Goal: Information Seeking & Learning: Understand process/instructions

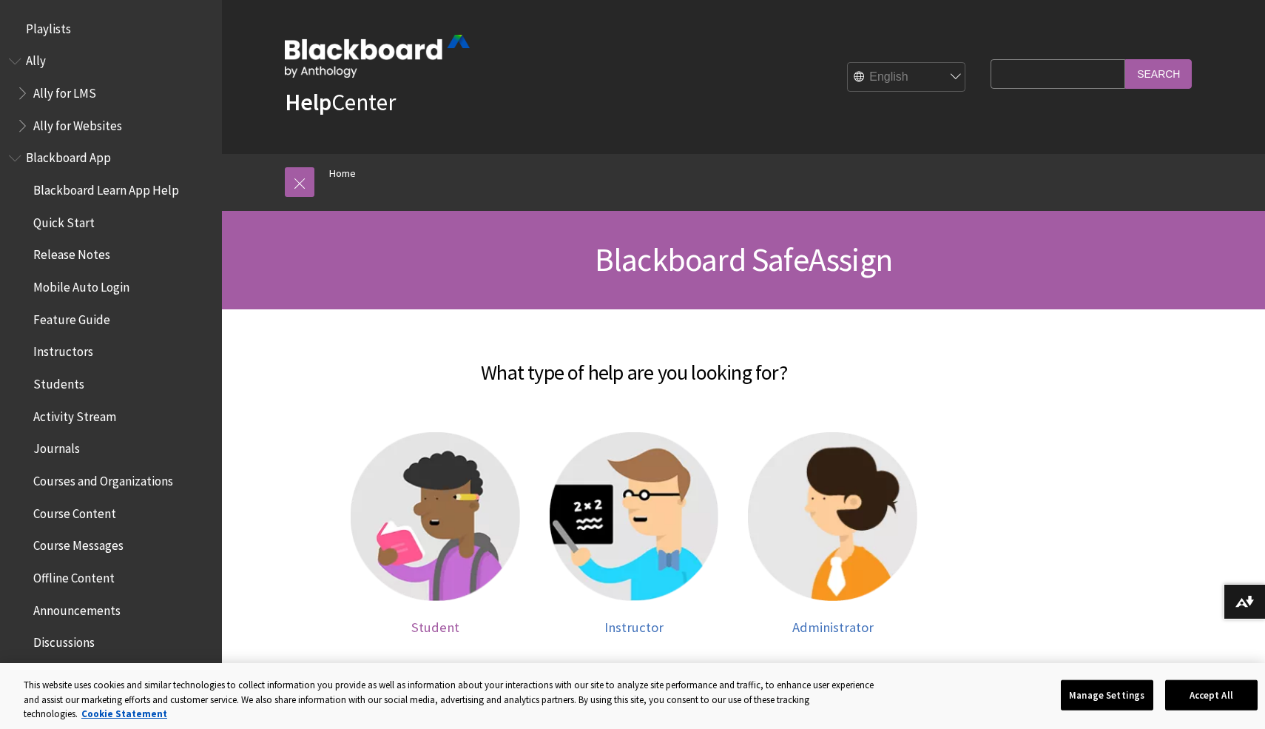
scroll to position [1318, 0]
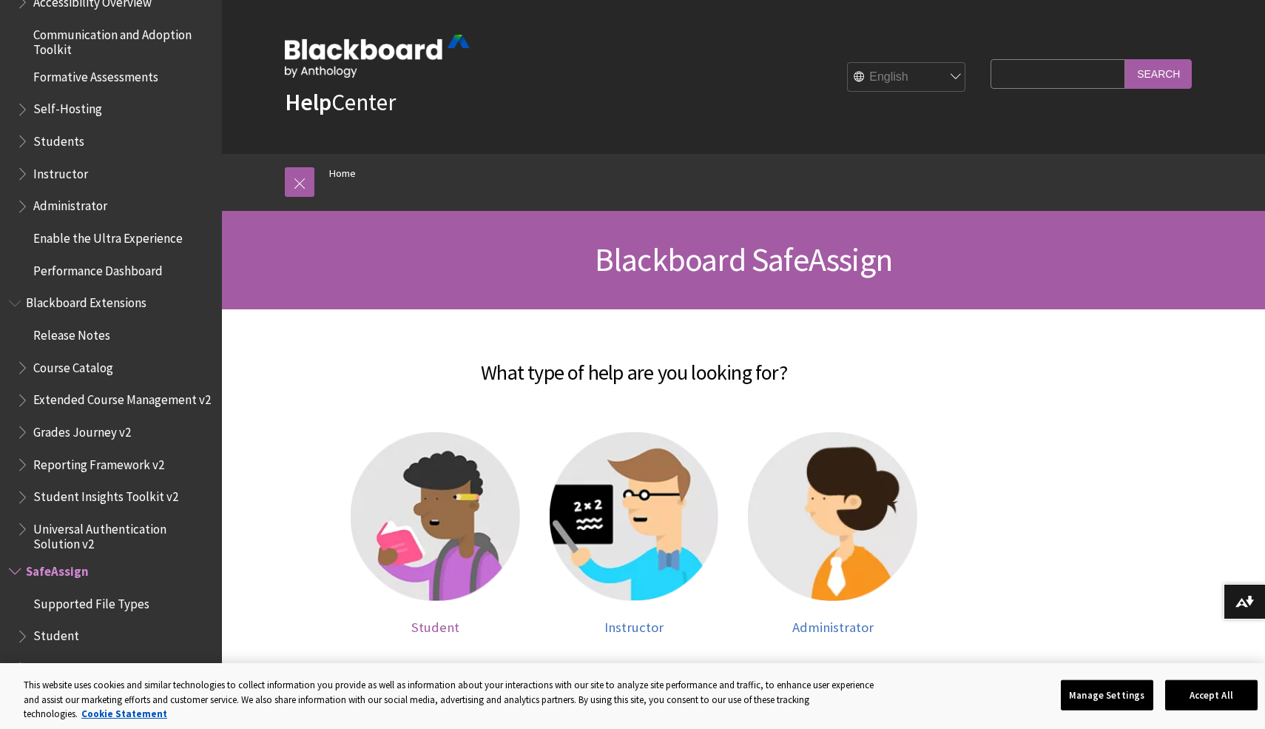
click at [428, 525] on img at bounding box center [435, 516] width 169 height 169
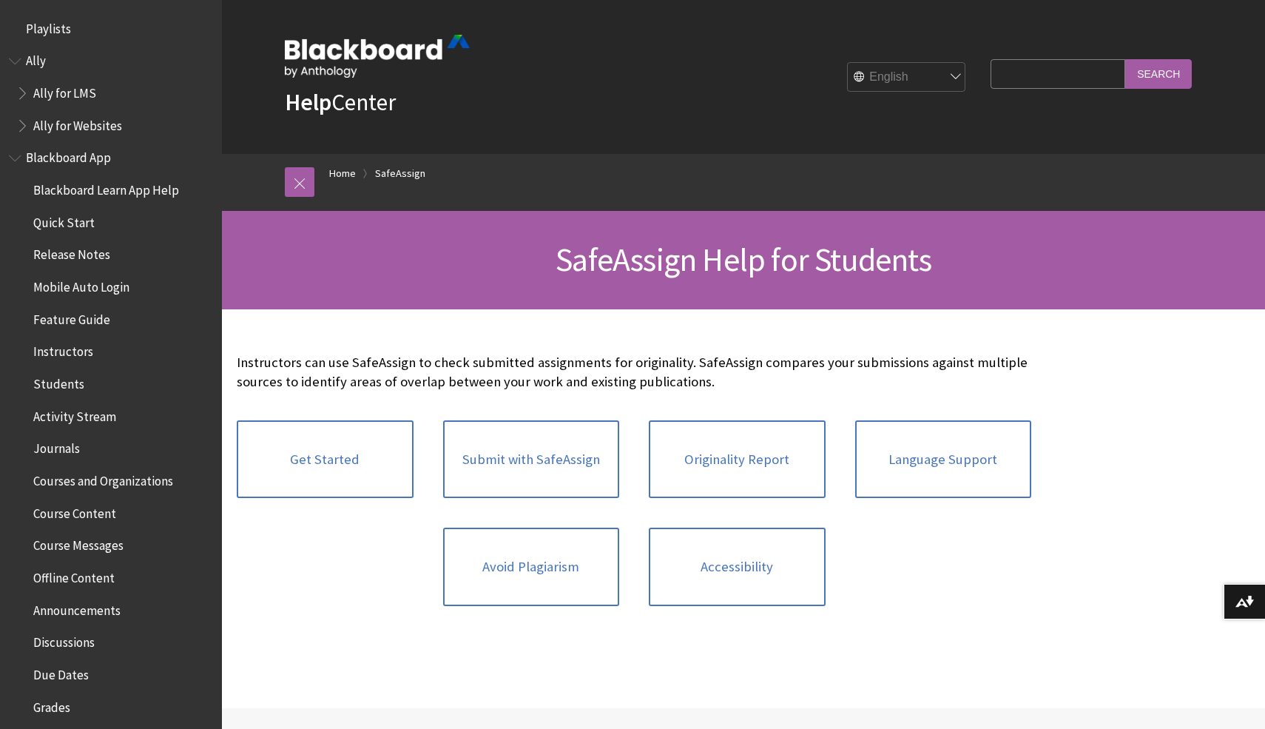
scroll to position [1512, 0]
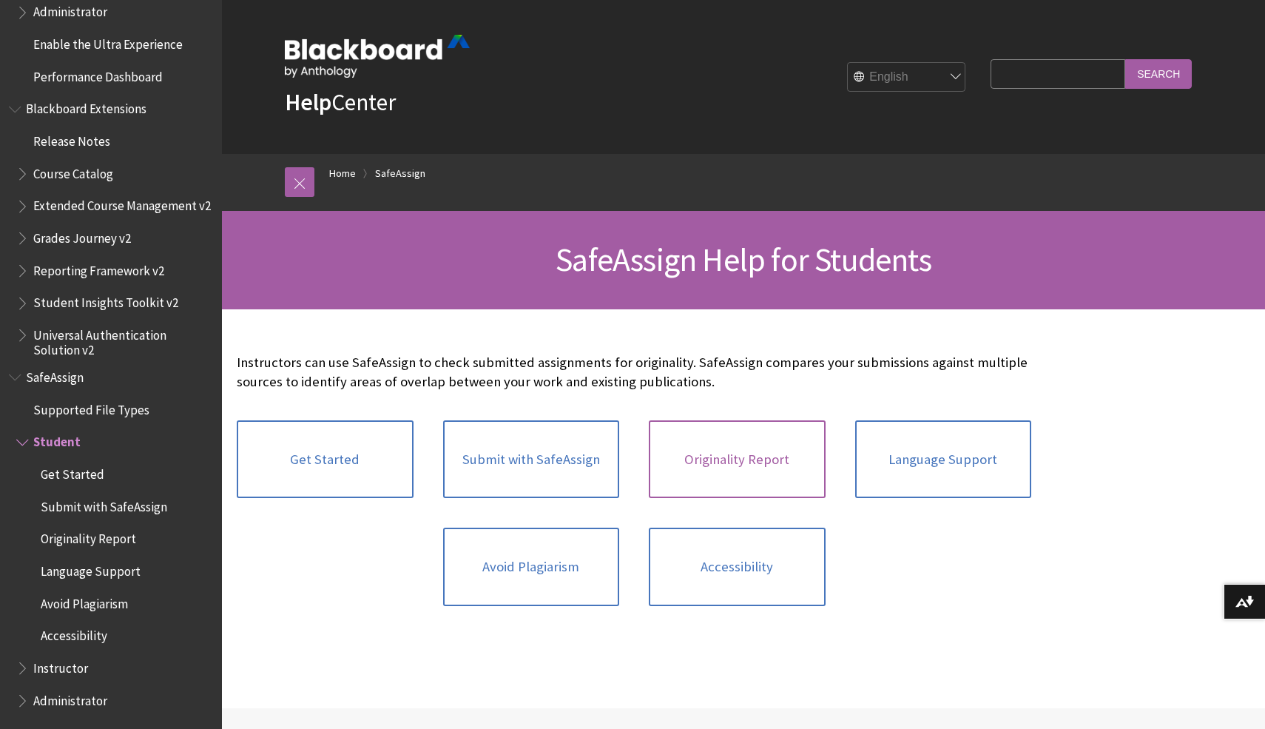
click at [703, 471] on link "Originality Report" at bounding box center [737, 459] width 177 height 78
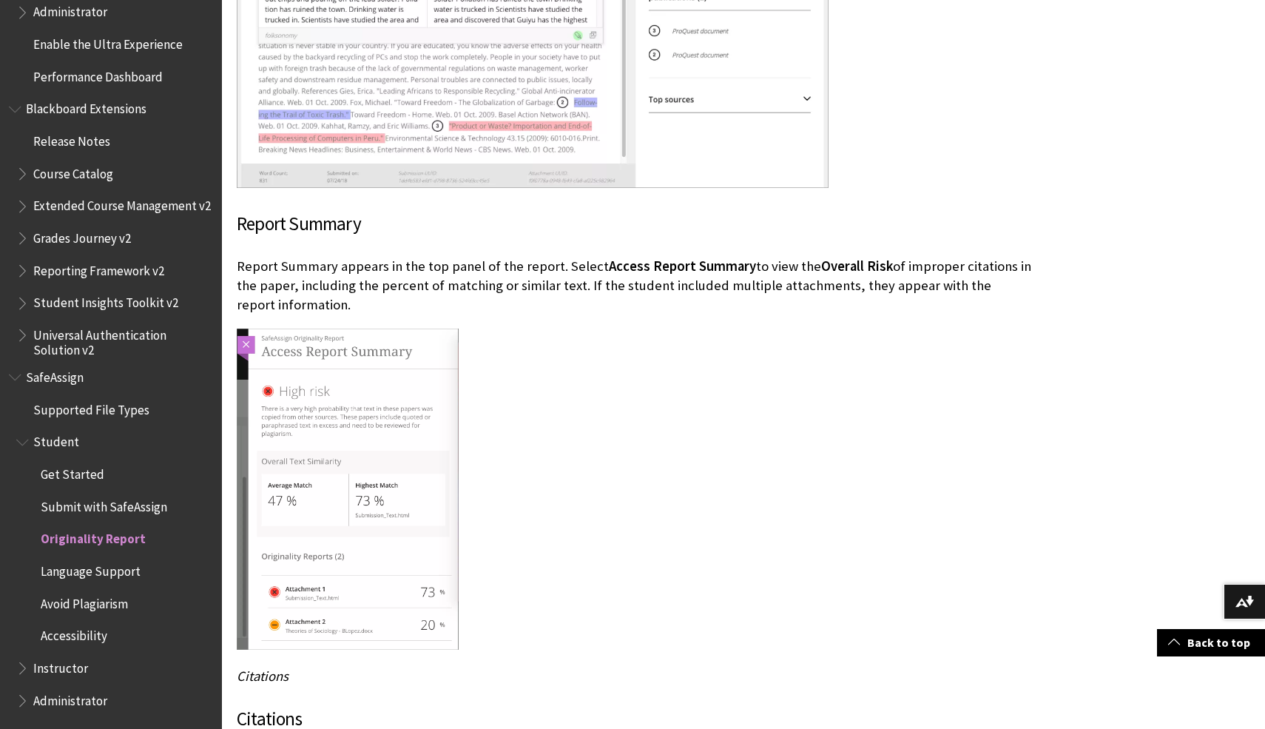
scroll to position [2418, 0]
click at [389, 429] on img at bounding box center [348, 488] width 222 height 321
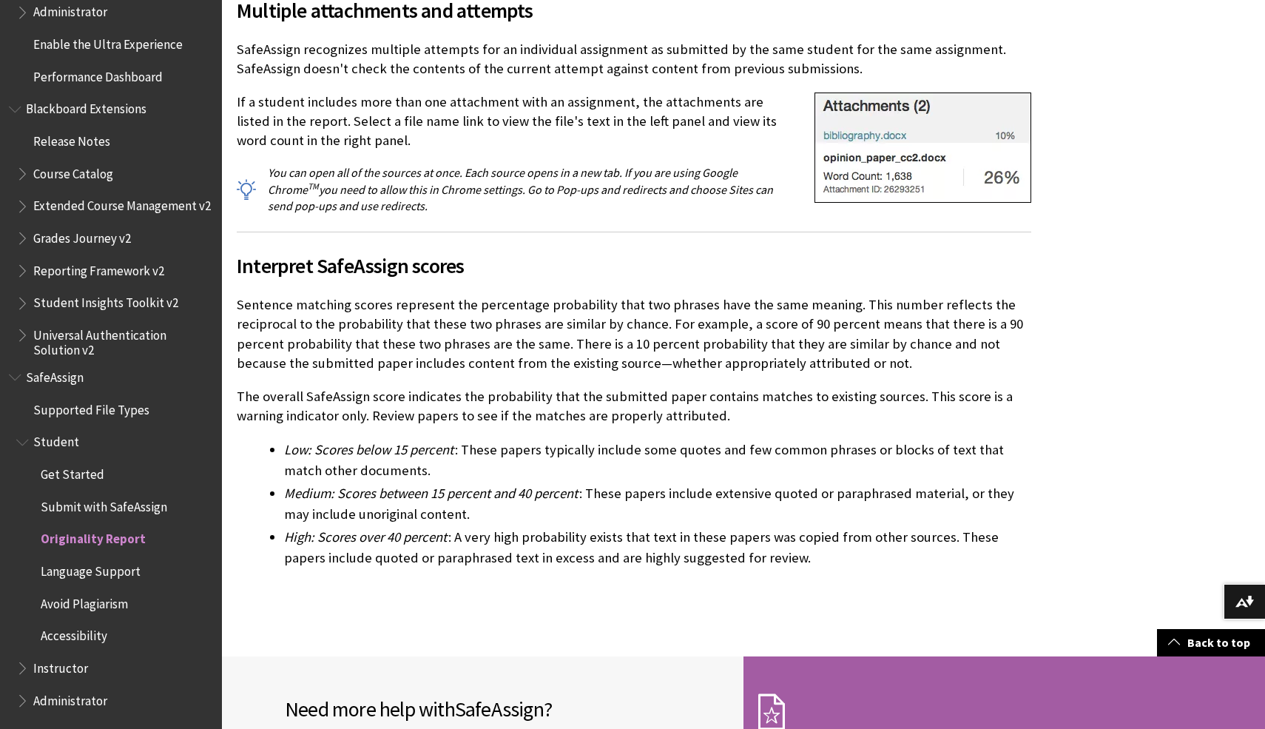
scroll to position [3995, 0]
